Goal: Find specific page/section: Find specific page/section

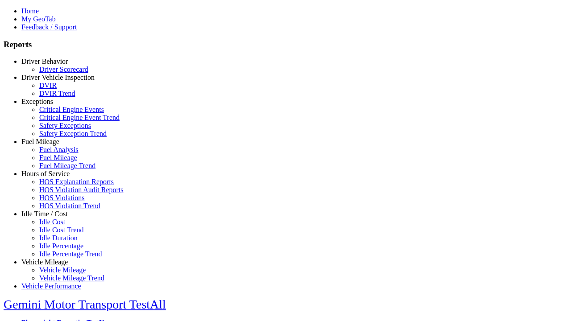
click at [51, 105] on link "Exceptions" at bounding box center [37, 102] width 32 height 8
click at [58, 113] on link "Critical Engine Events" at bounding box center [71, 110] width 65 height 8
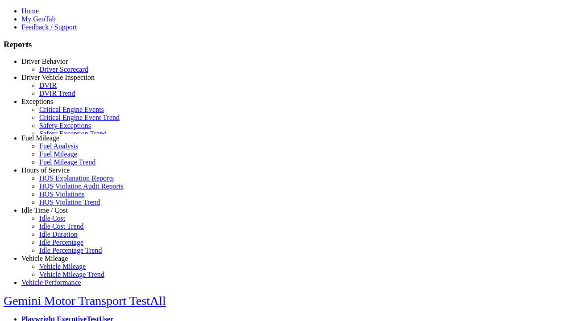
scroll to position [3, 0]
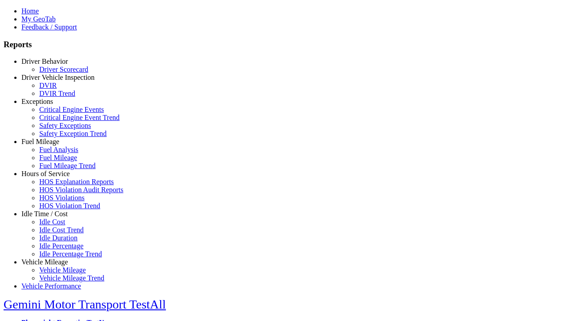
select select
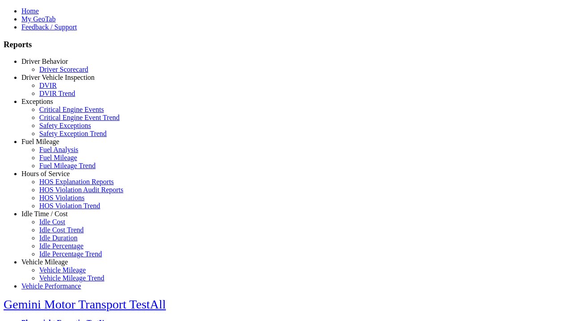
select select
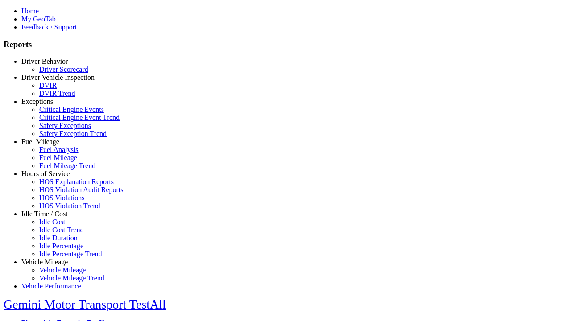
select select
